Goal: Browse casually

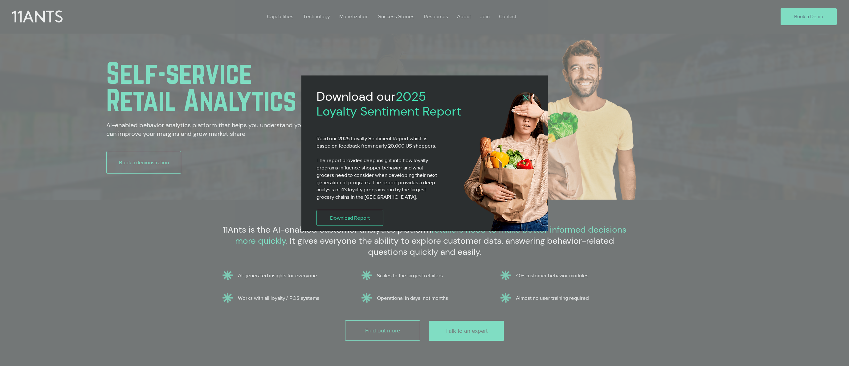
click at [529, 95] on img "2025 Loyalty Sentiment Report" at bounding box center [523, 162] width 122 height 145
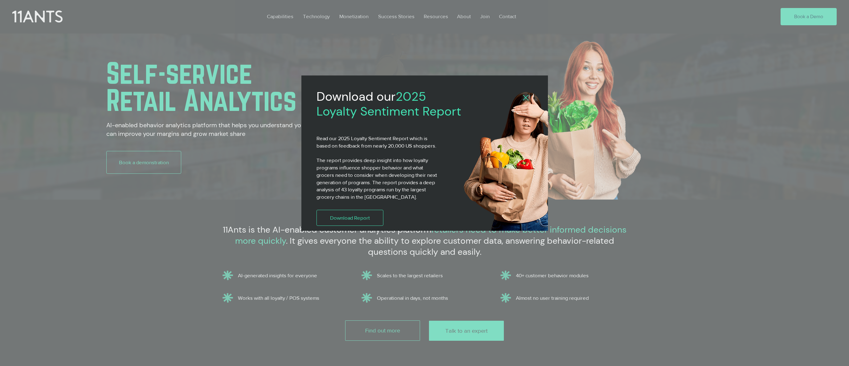
click at [526, 98] on icon "Back to site" at bounding box center [526, 98] width 6 height 6
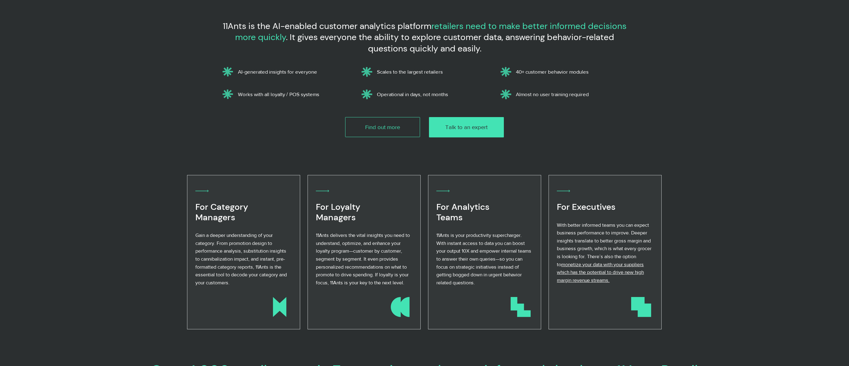
scroll to position [205, 0]
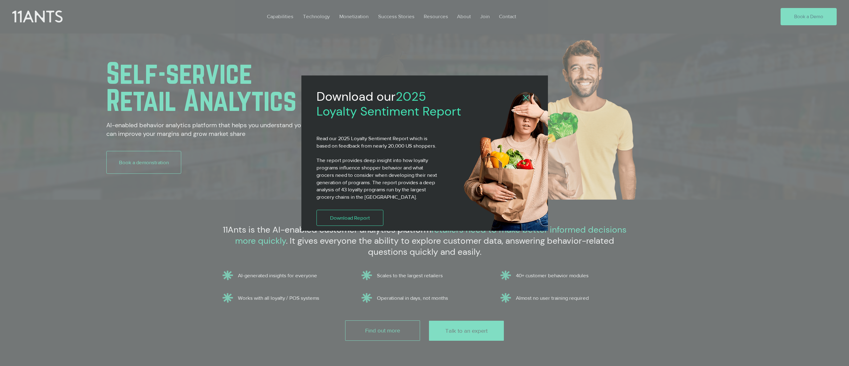
click at [532, 98] on img "2025 Loyalty Sentiment Report" at bounding box center [523, 162] width 122 height 145
click at [528, 98] on icon "Back to site" at bounding box center [526, 98] width 6 height 6
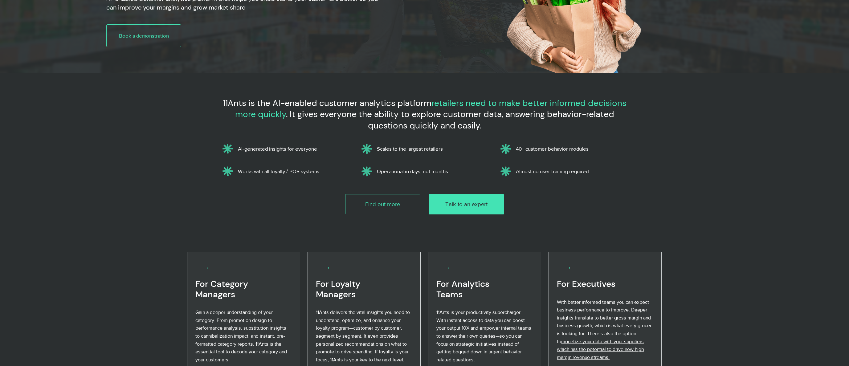
scroll to position [126, 0]
